Goal: Check status: Check status

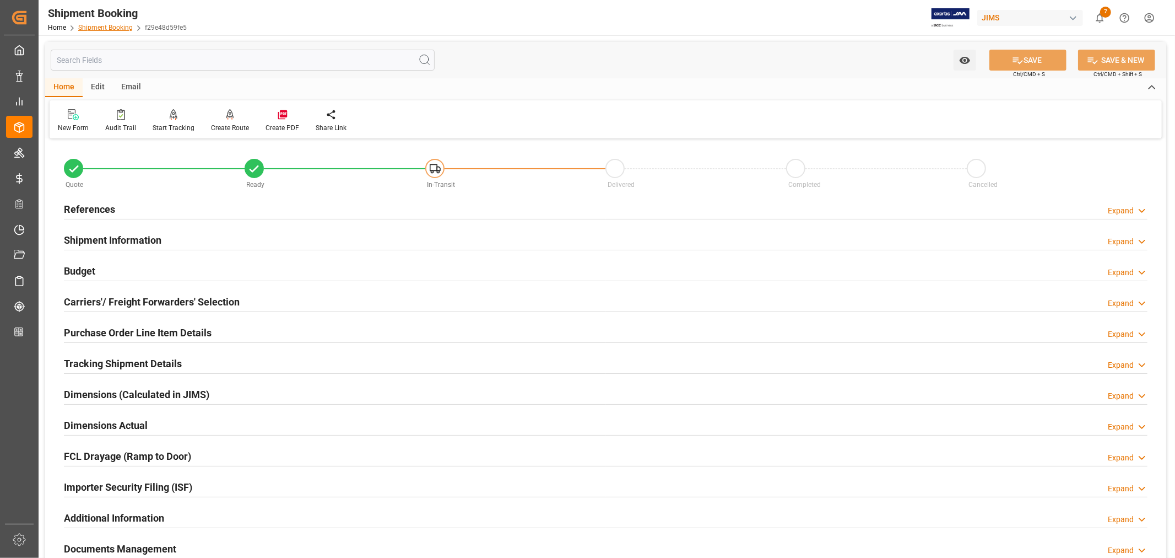
scroll to position [271, 0]
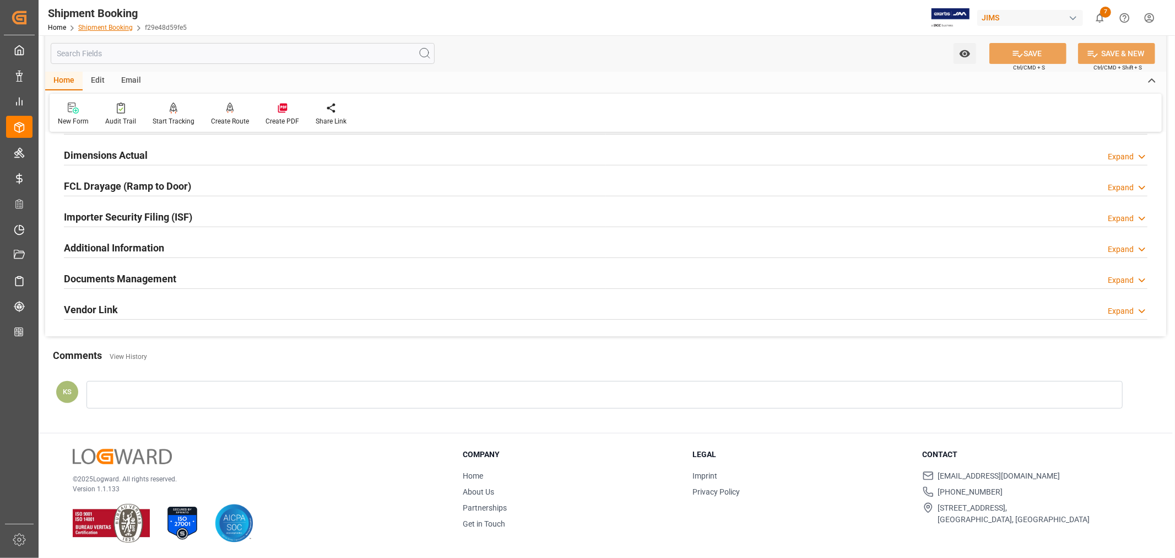
click at [99, 29] on link "Shipment Booking" at bounding box center [105, 28] width 55 height 8
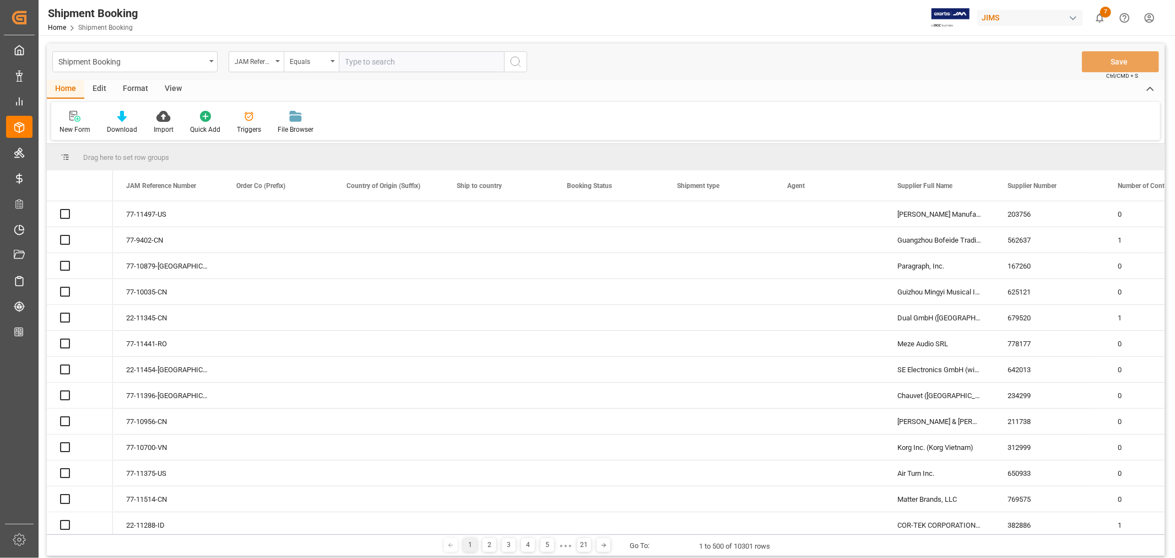
click at [278, 62] on div "JAM Reference Number" at bounding box center [256, 61] width 55 height 21
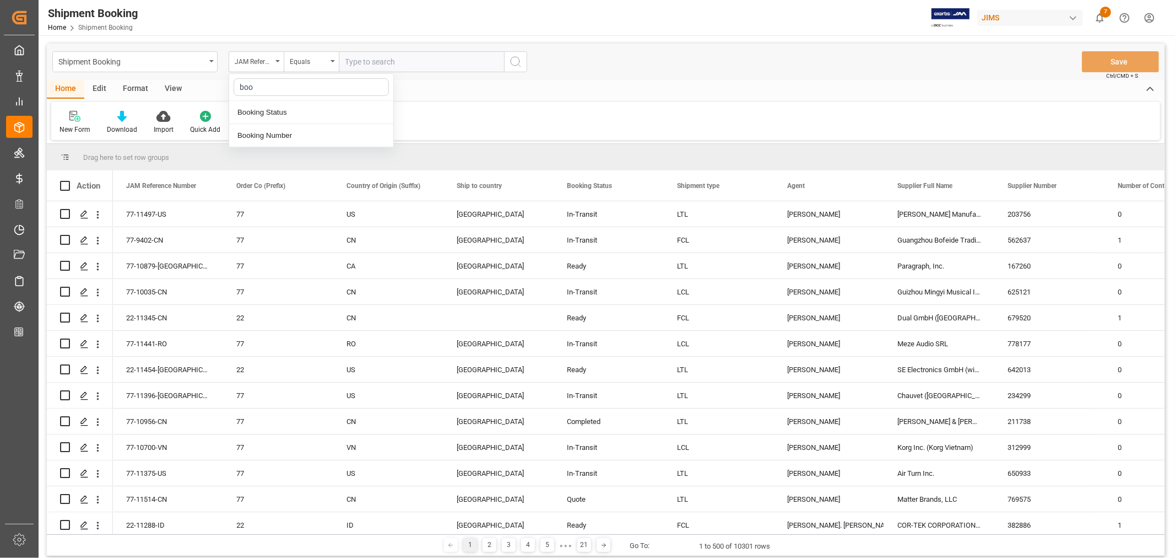
type input "book"
click at [273, 136] on div "Booking Number" at bounding box center [311, 135] width 164 height 23
click at [345, 58] on input "text" at bounding box center [421, 61] width 165 height 21
paste input "149507527224"
type input "149507527224"
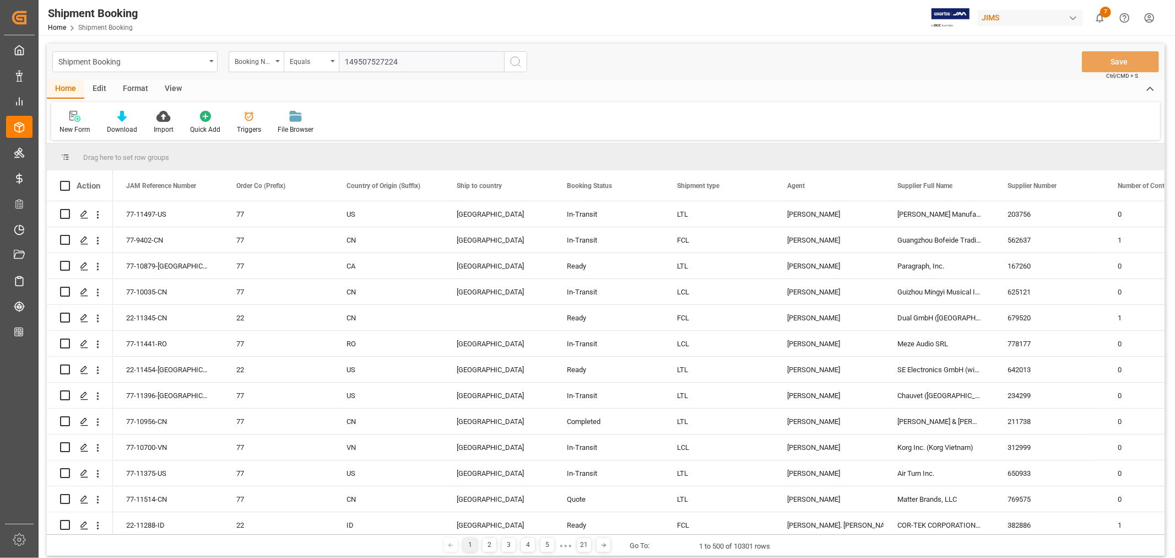
click at [515, 62] on icon "search button" at bounding box center [515, 61] width 13 height 13
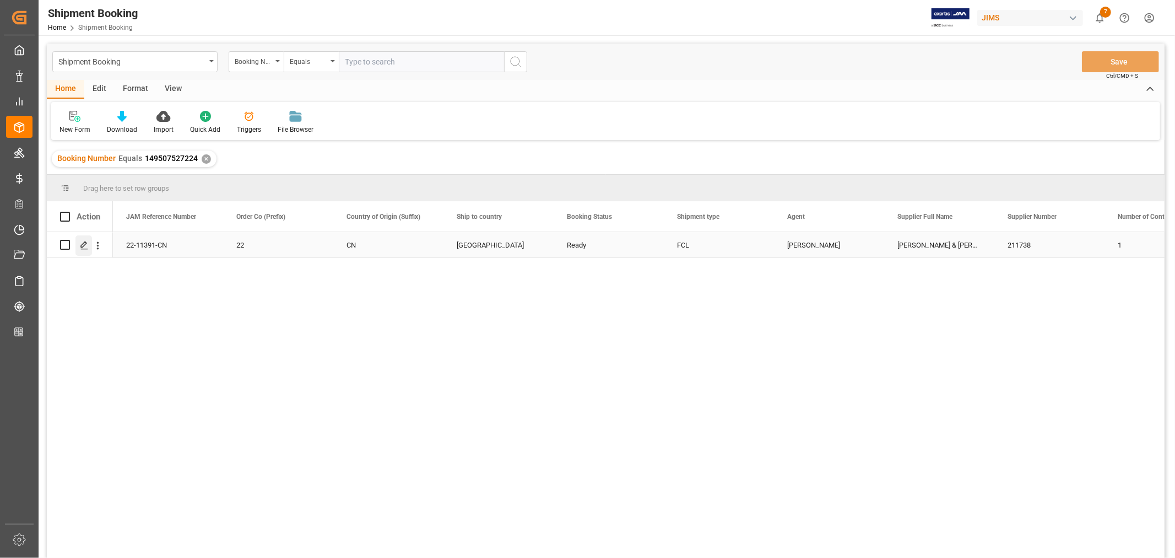
click at [83, 241] on icon "Press SPACE to select this row." at bounding box center [84, 245] width 9 height 9
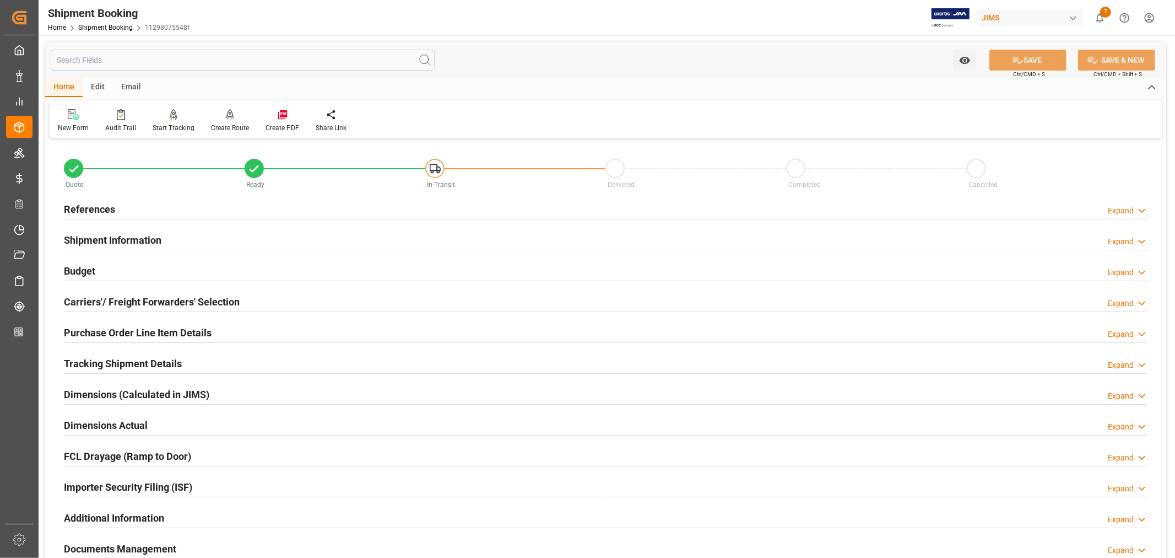
click at [129, 239] on h2 "Shipment Information" at bounding box center [113, 240] width 98 height 15
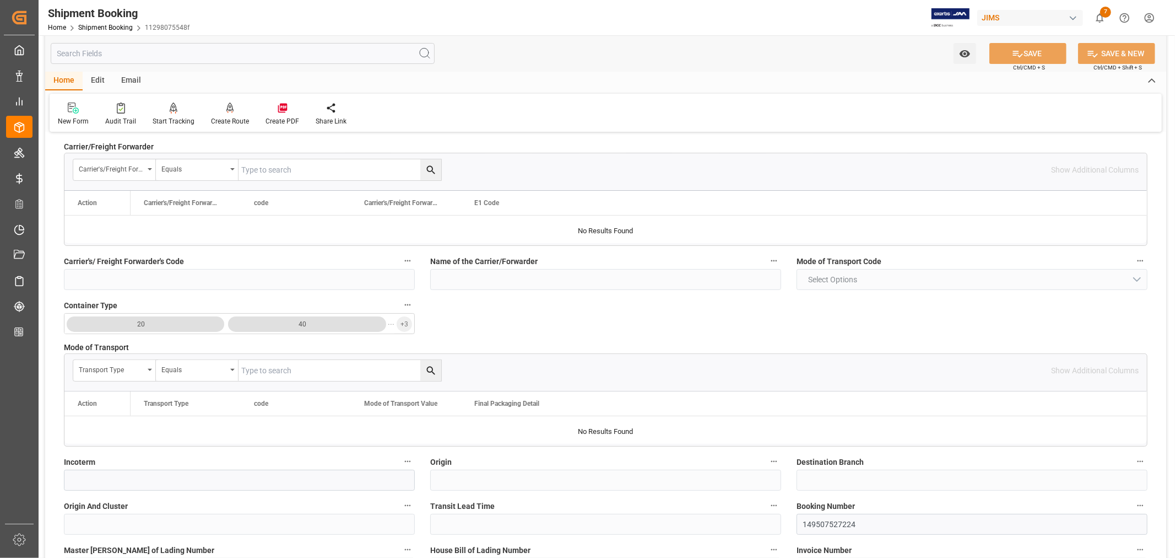
scroll to position [61, 0]
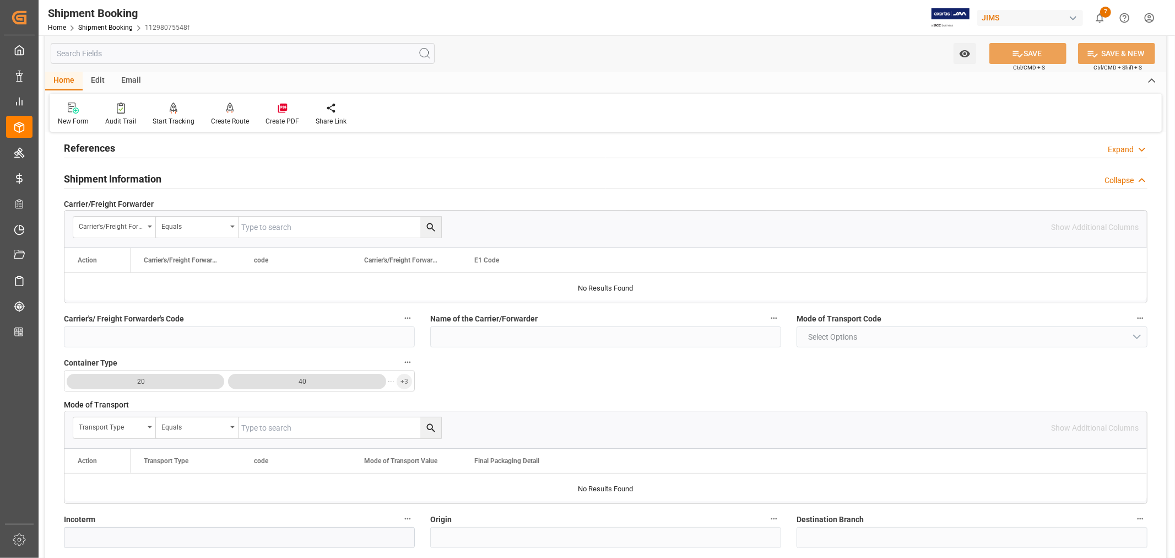
click at [134, 175] on h2 "Shipment Information" at bounding box center [113, 178] width 98 height 15
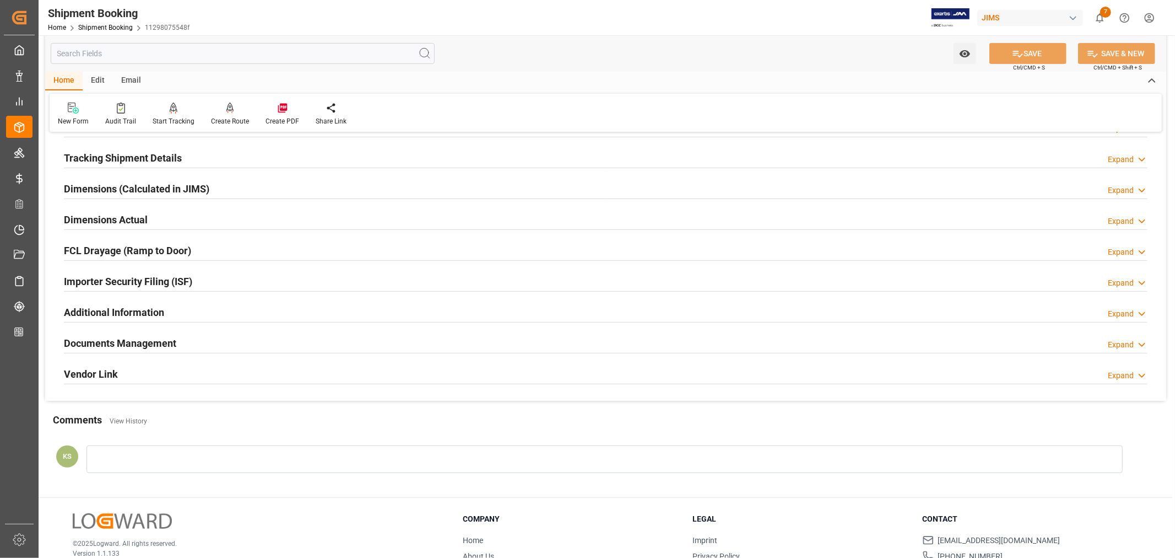
scroll to position [245, 0]
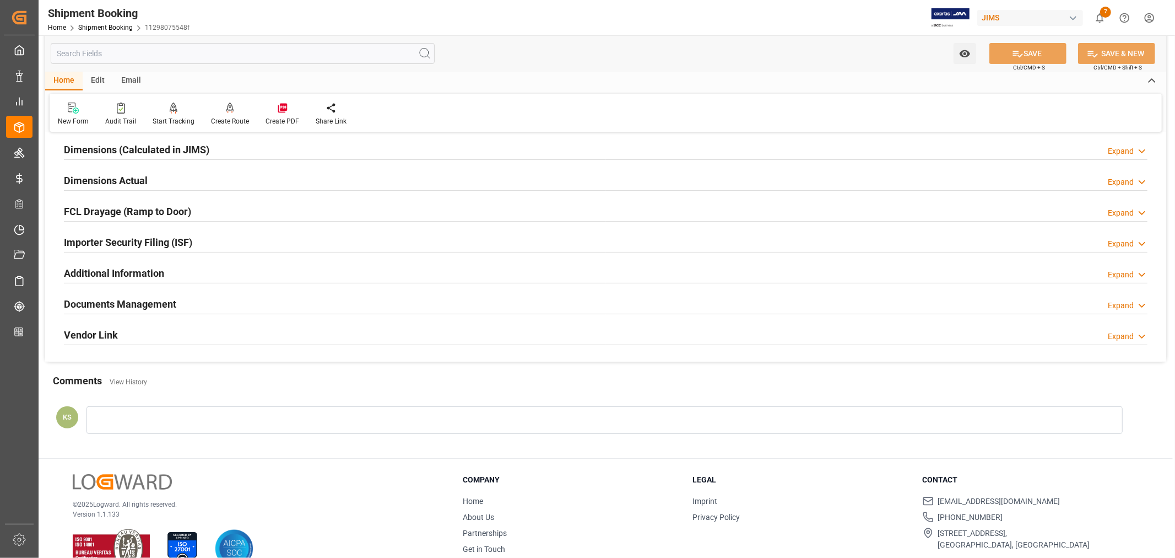
click at [195, 236] on div "Importer Security Filing (ISF) Expand" at bounding box center [606, 241] width 1084 height 21
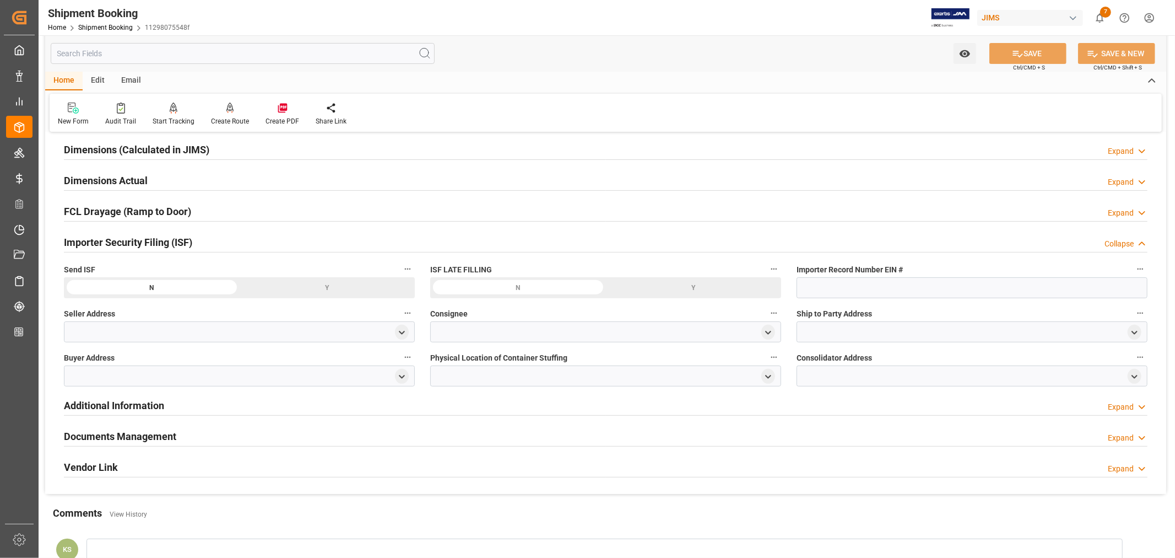
click at [195, 236] on div "Importer Security Filing (ISF) Collapse" at bounding box center [606, 241] width 1084 height 21
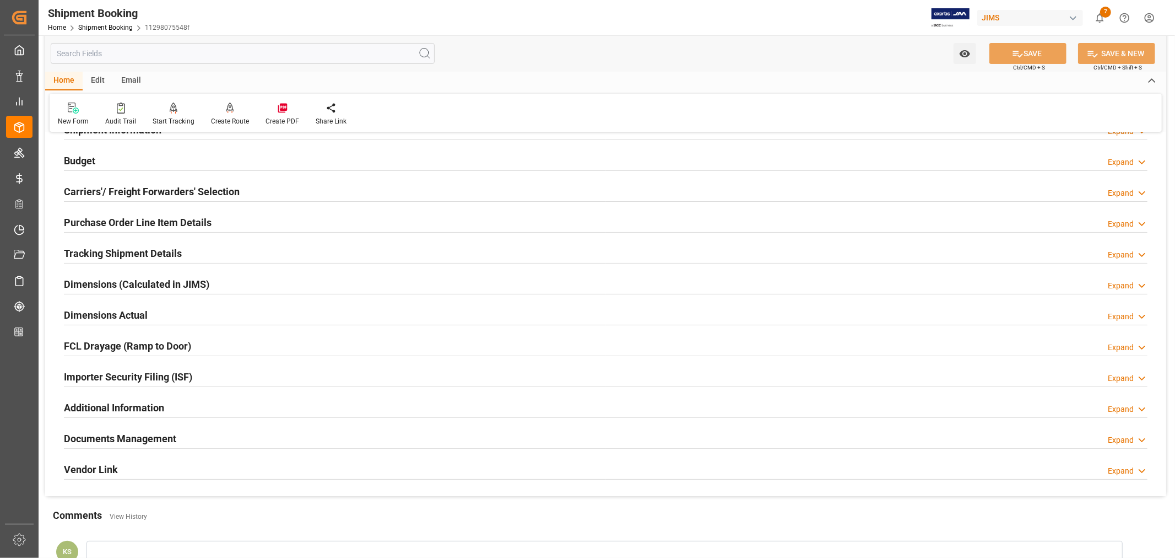
scroll to position [61, 0]
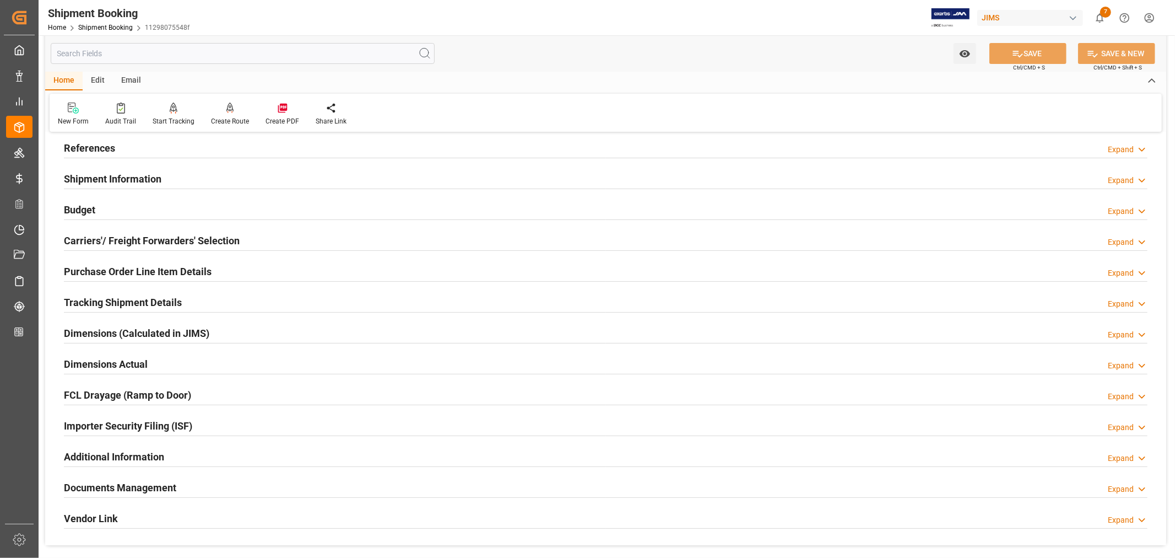
click at [100, 264] on h2 "Purchase Order Line Item Details" at bounding box center [138, 271] width 148 height 15
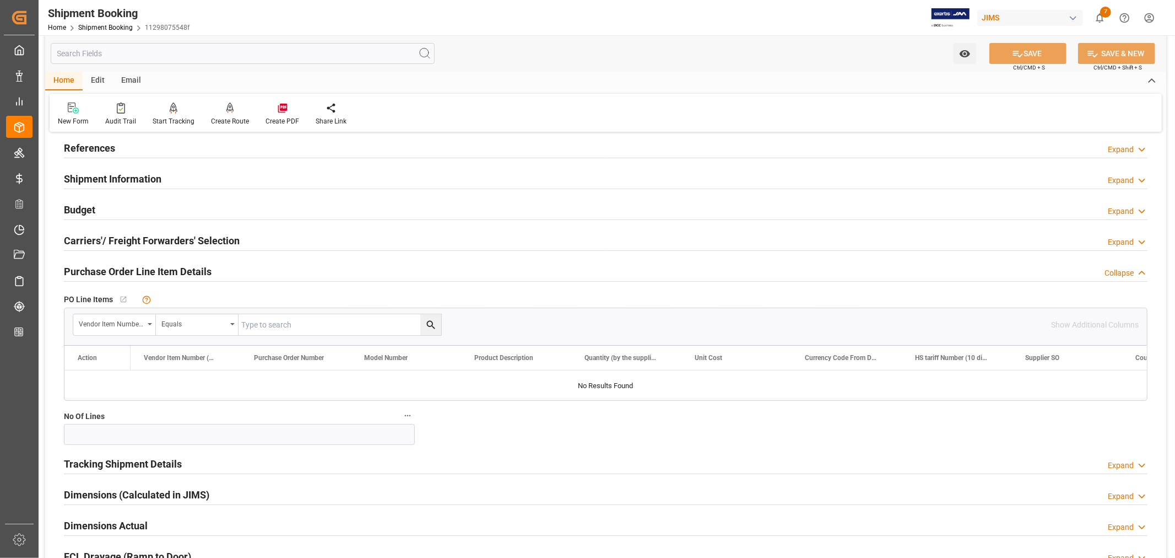
click at [100, 264] on h2 "Purchase Order Line Item Details" at bounding box center [138, 271] width 148 height 15
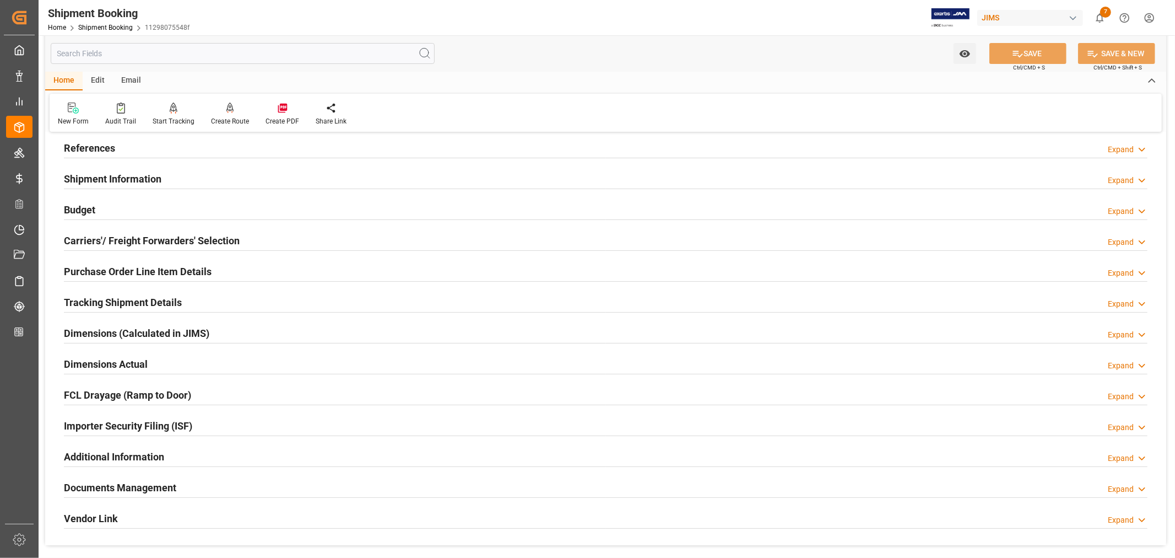
click at [106, 176] on h2 "Shipment Information" at bounding box center [113, 178] width 98 height 15
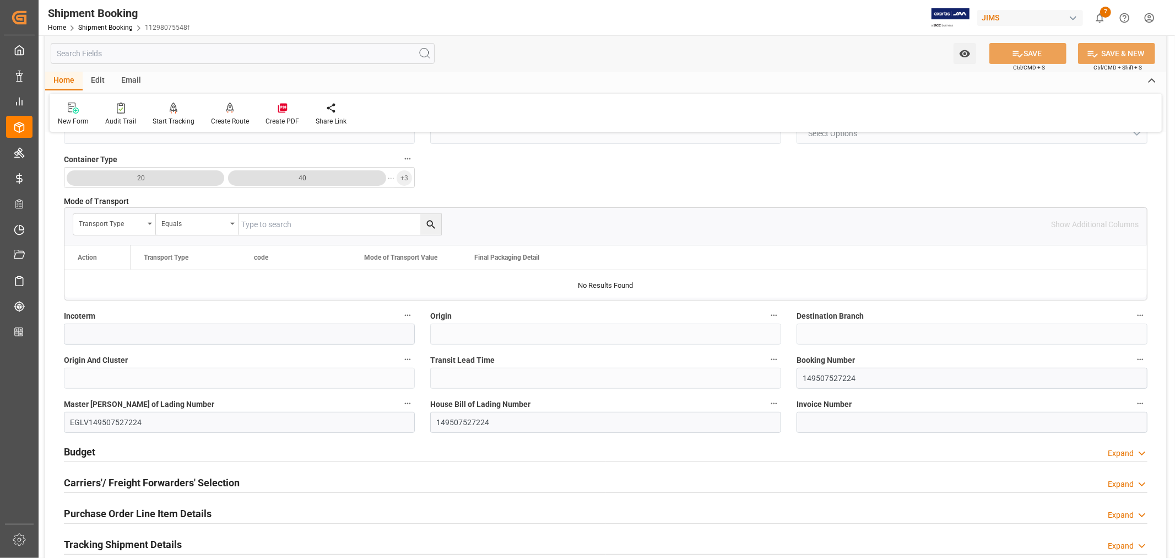
scroll to position [306, 0]
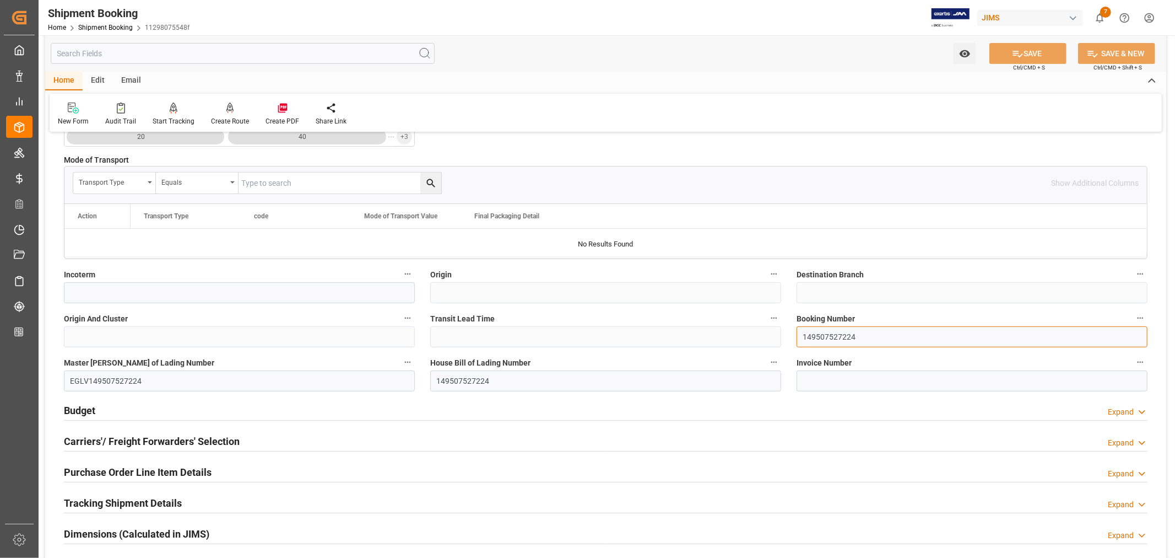
click at [828, 339] on input "149507527224" at bounding box center [972, 336] width 351 height 21
click at [111, 28] on link "Shipment Booking" at bounding box center [105, 28] width 55 height 8
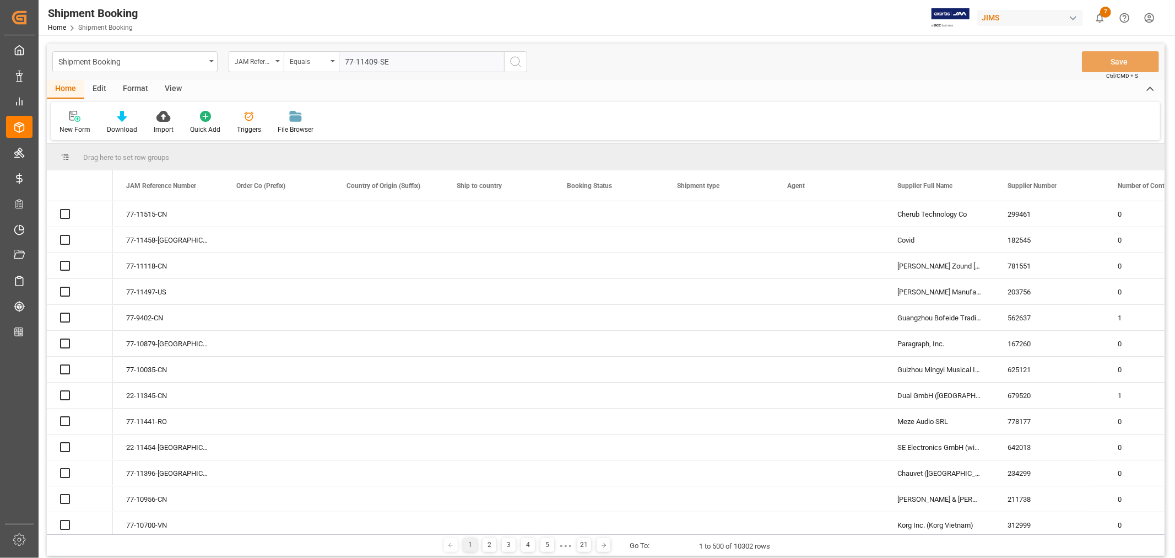
type input "77-11409-SE"
click at [515, 62] on icon "search button" at bounding box center [515, 61] width 13 height 13
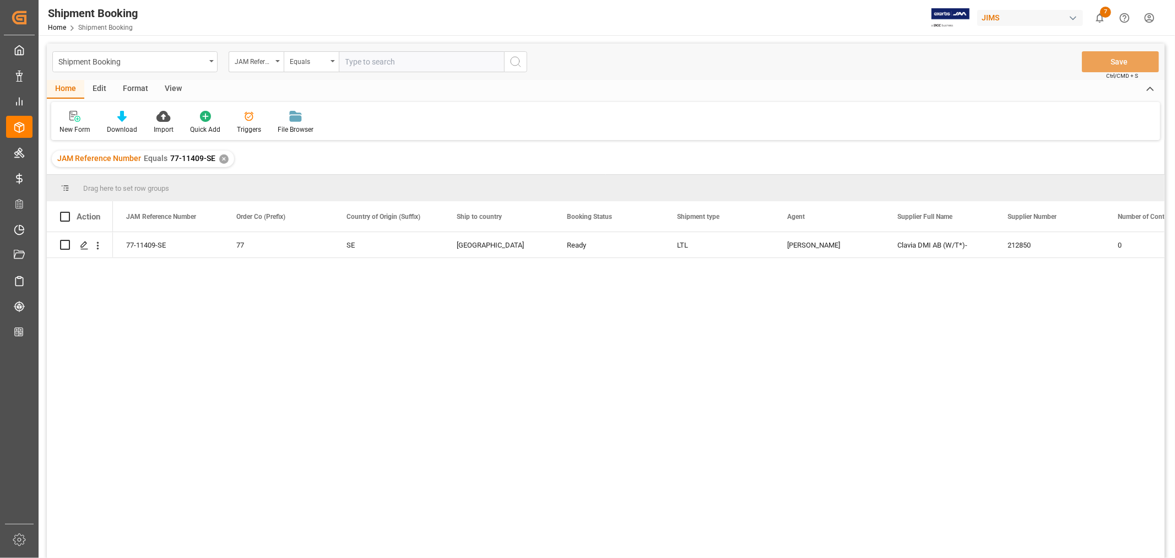
click at [223, 160] on div "✕" at bounding box center [223, 158] width 9 height 9
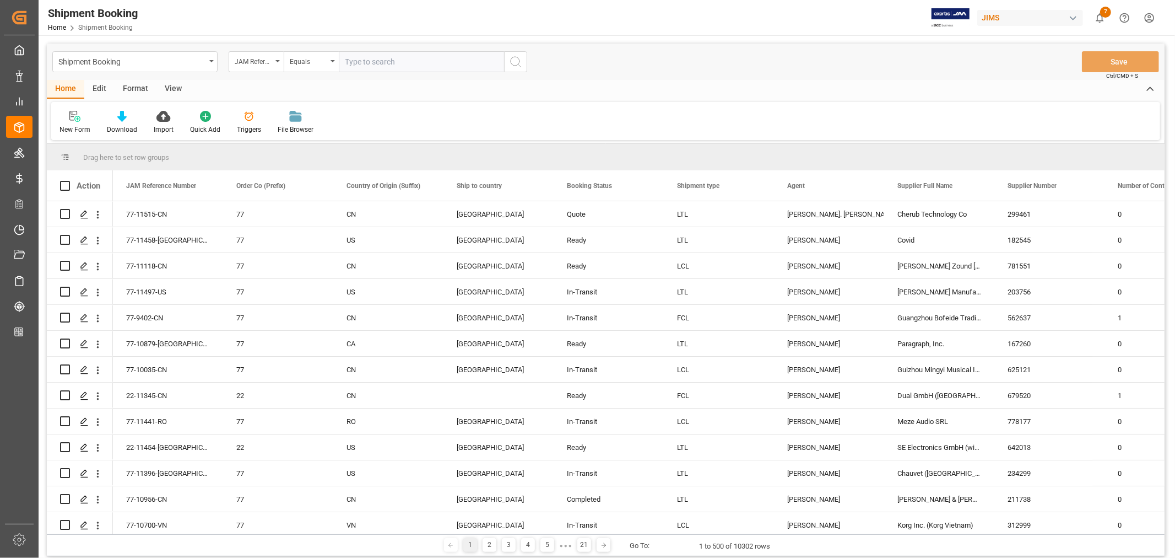
click at [1151, 18] on html "Created by potrace 1.15, written by [PERSON_NAME] [DATE]-[DATE] Created by potr…" at bounding box center [587, 279] width 1175 height 558
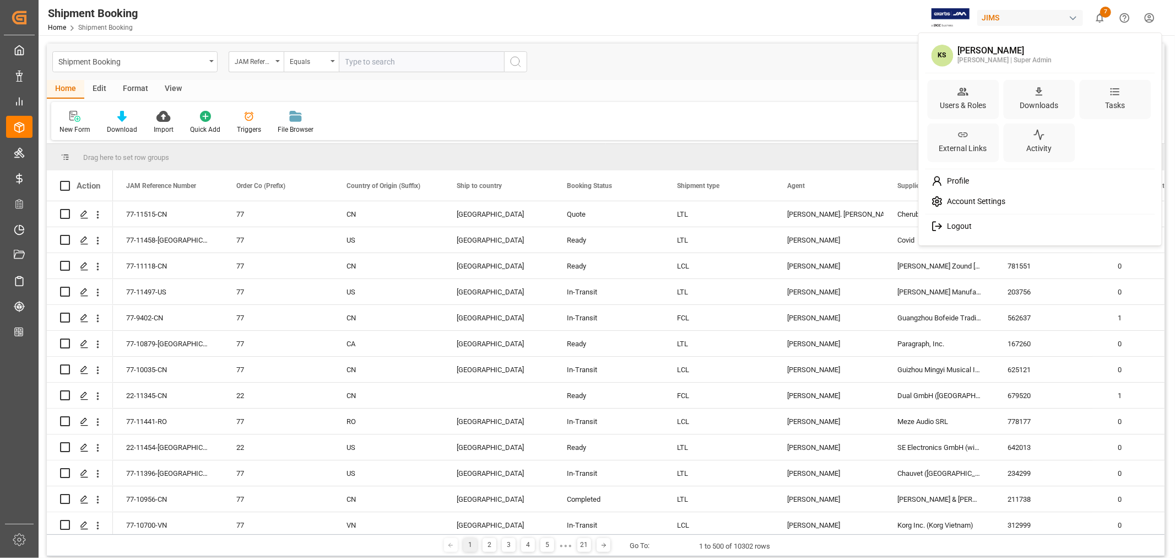
click at [958, 223] on span "Logout" at bounding box center [957, 227] width 29 height 10
